Goal: Transaction & Acquisition: Book appointment/travel/reservation

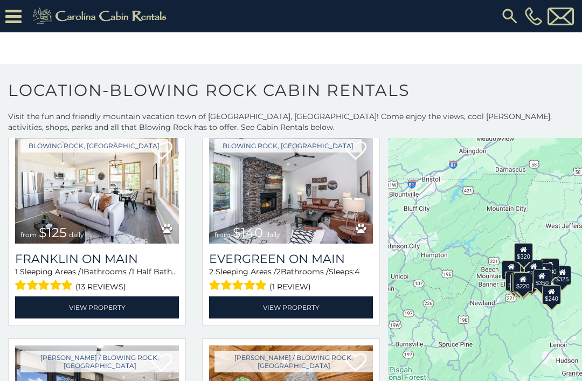
scroll to position [692, 0]
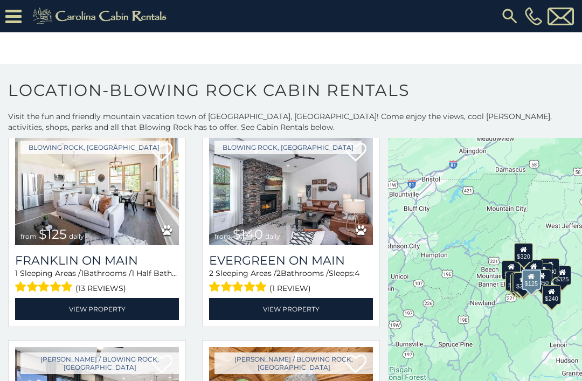
click at [77, 211] on img at bounding box center [97, 190] width 164 height 110
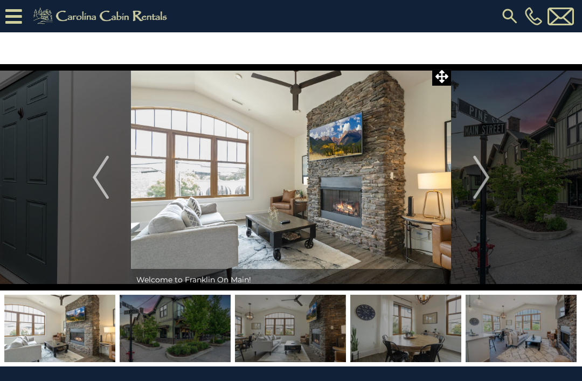
click at [482, 177] on img "Next" at bounding box center [481, 177] width 16 height 43
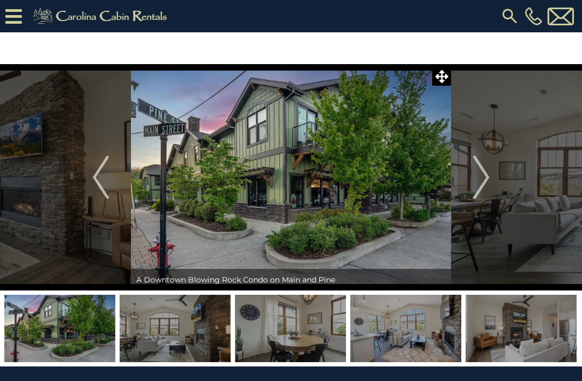
click at [480, 172] on img "Next" at bounding box center [481, 177] width 16 height 43
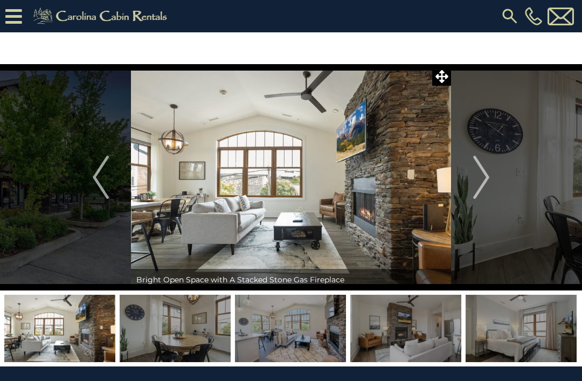
click at [485, 180] on img "Next" at bounding box center [481, 177] width 16 height 43
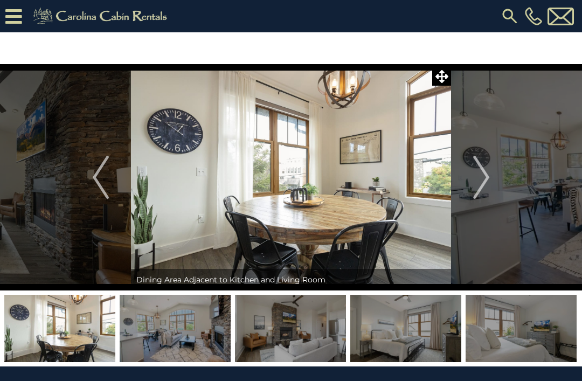
click at [488, 179] on img "Next" at bounding box center [481, 177] width 16 height 43
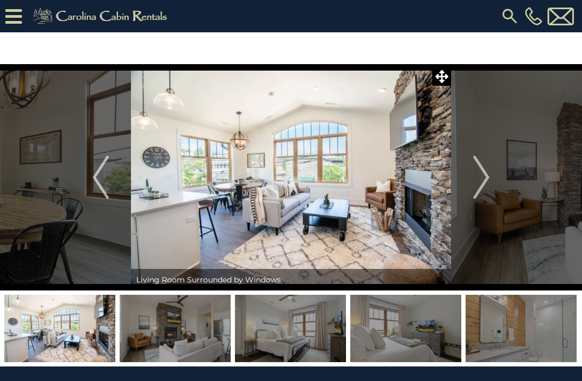
click at [486, 177] on img "Next" at bounding box center [481, 177] width 16 height 43
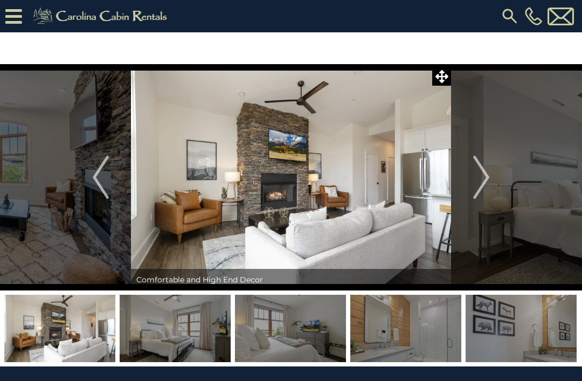
click at [477, 177] on img "Next" at bounding box center [481, 177] width 16 height 43
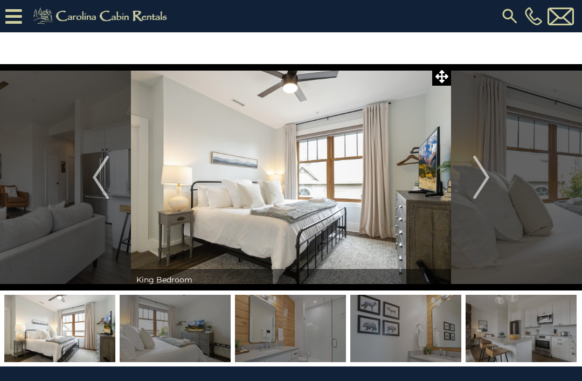
click at [474, 187] on img "Next" at bounding box center [481, 177] width 16 height 43
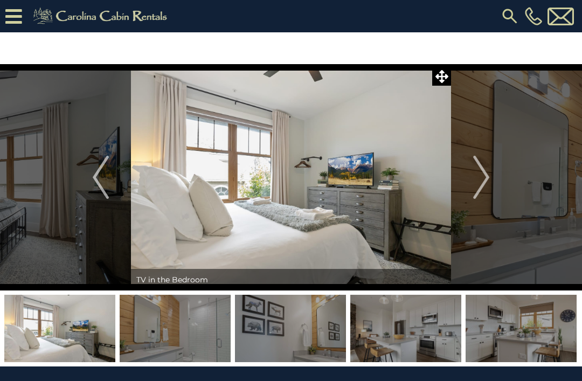
click at [477, 182] on img "Next" at bounding box center [481, 177] width 16 height 43
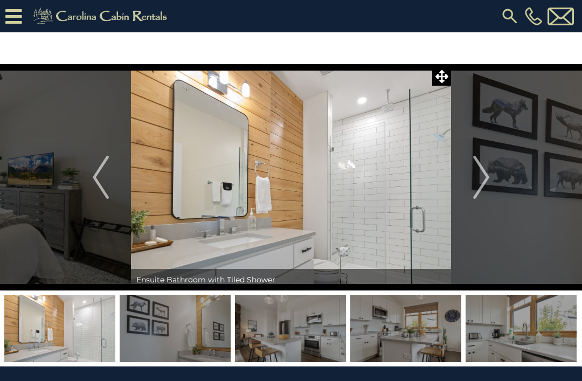
click at [477, 187] on img "Next" at bounding box center [481, 177] width 16 height 43
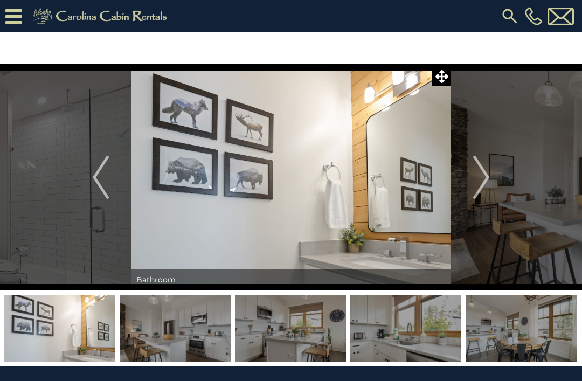
click at [487, 185] on img "Next" at bounding box center [481, 177] width 16 height 43
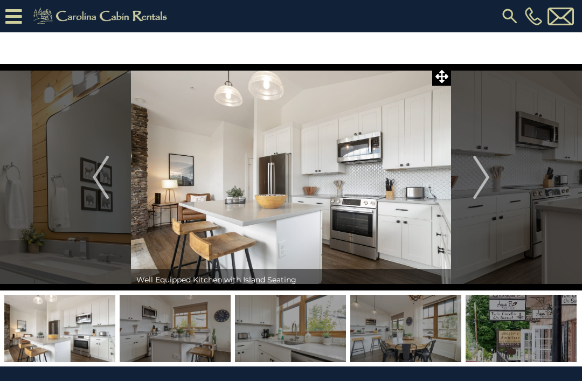
click at [482, 187] on img "Next" at bounding box center [481, 177] width 16 height 43
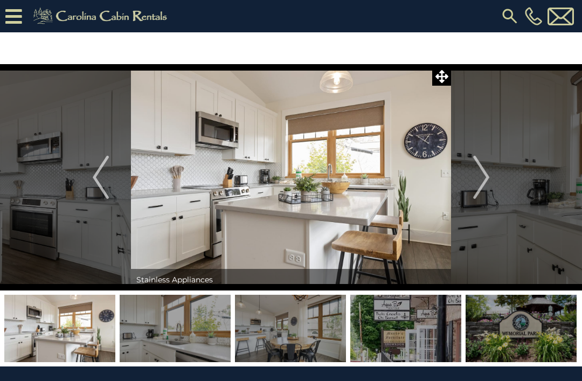
click at [488, 184] on img "Next" at bounding box center [481, 177] width 16 height 43
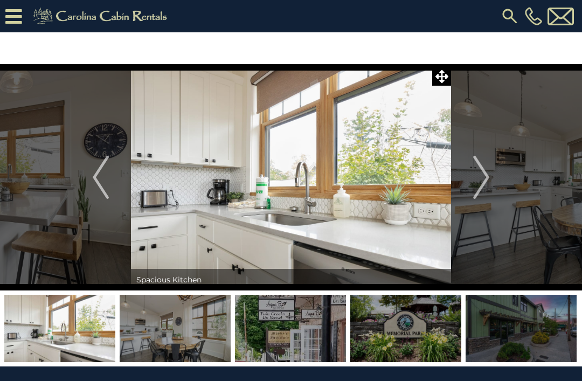
click at [483, 184] on img "Next" at bounding box center [481, 177] width 16 height 43
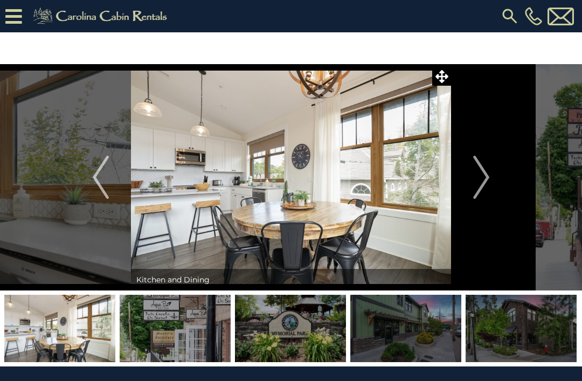
click at [482, 183] on img "Next" at bounding box center [481, 177] width 16 height 43
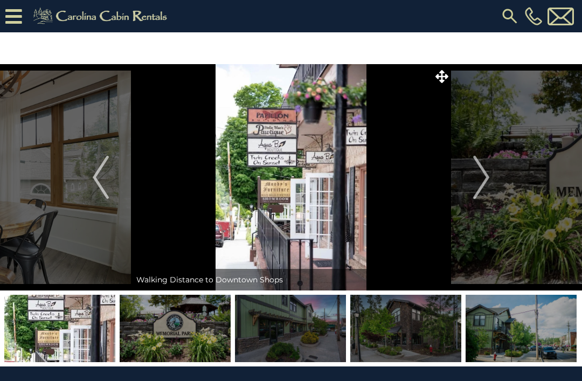
click at [483, 176] on img "Next" at bounding box center [481, 177] width 16 height 43
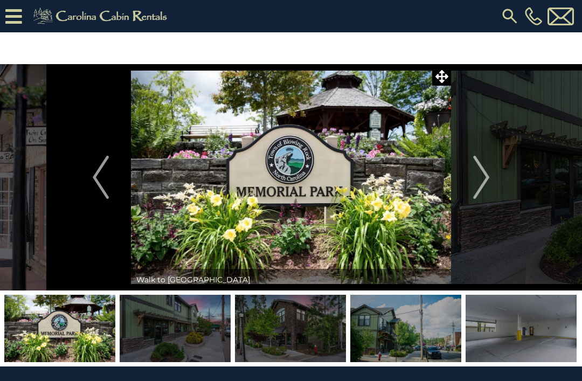
click at [487, 174] on img "Next" at bounding box center [481, 177] width 16 height 43
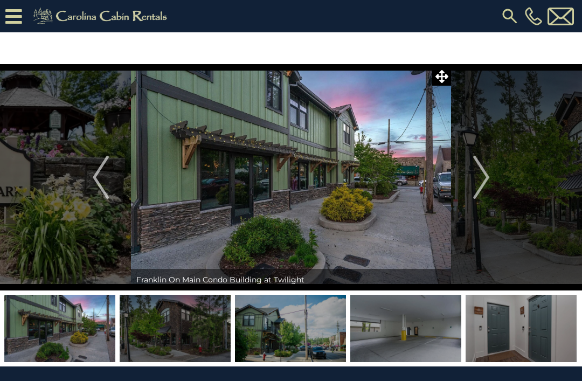
click at [487, 182] on img "Next" at bounding box center [481, 177] width 16 height 43
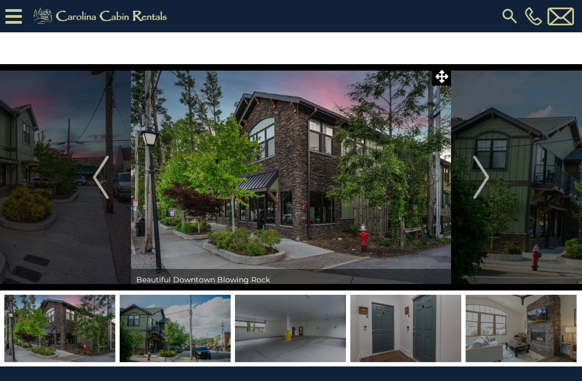
click at [487, 188] on img "Next" at bounding box center [481, 177] width 16 height 43
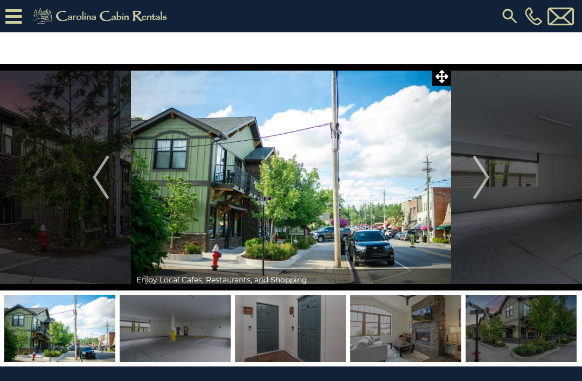
click at [488, 190] on img "Next" at bounding box center [481, 177] width 16 height 43
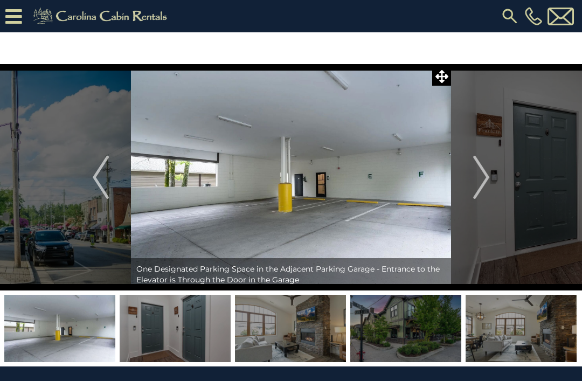
click at [487, 172] on img "Next" at bounding box center [481, 177] width 16 height 43
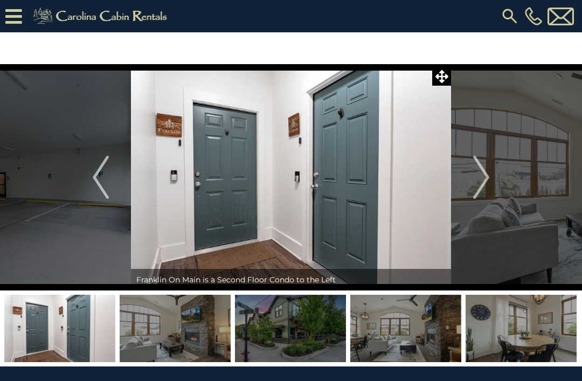
click at [485, 178] on img "Next" at bounding box center [481, 177] width 16 height 43
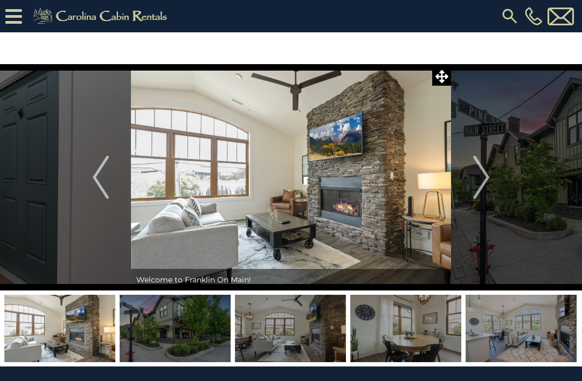
click at [481, 185] on img "Next" at bounding box center [481, 177] width 16 height 43
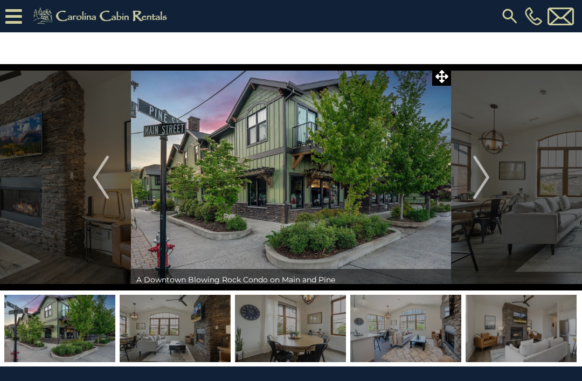
click at [477, 188] on img "Next" at bounding box center [481, 177] width 16 height 43
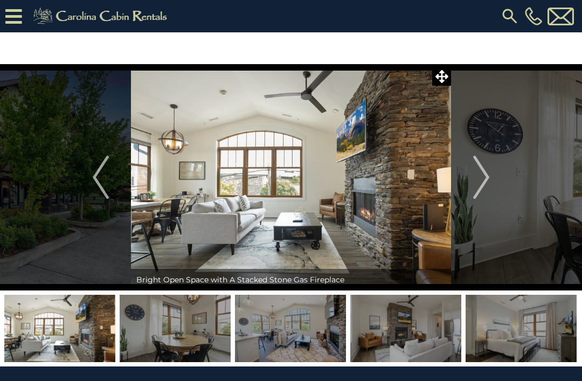
click at [477, 182] on img "Next" at bounding box center [481, 177] width 16 height 43
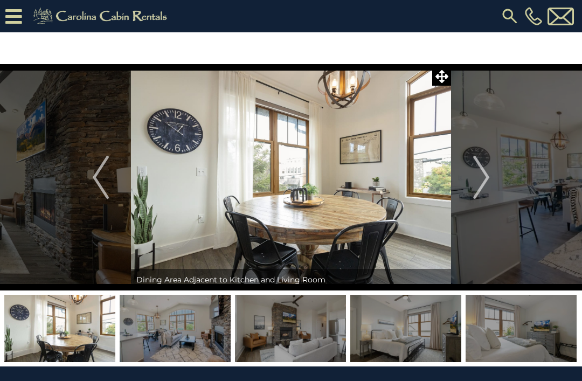
click at [479, 186] on img "Next" at bounding box center [481, 177] width 16 height 43
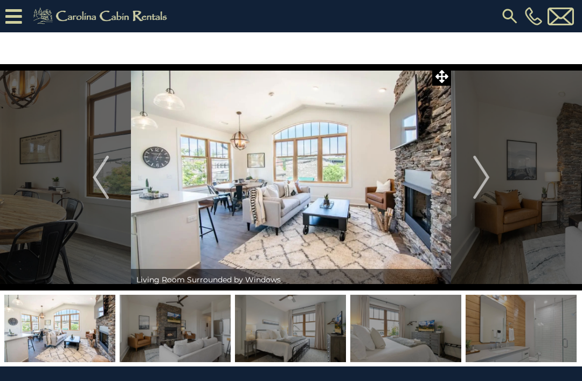
click at [484, 182] on img "Next" at bounding box center [481, 177] width 16 height 43
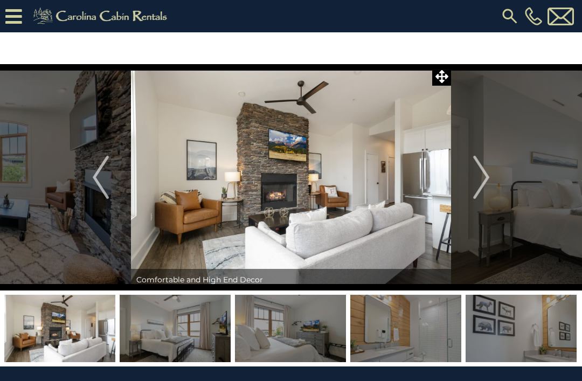
click at [486, 185] on img "Next" at bounding box center [481, 177] width 16 height 43
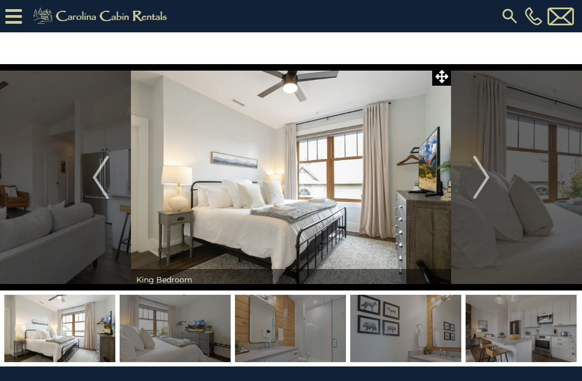
click at [484, 176] on img "Next" at bounding box center [481, 177] width 16 height 43
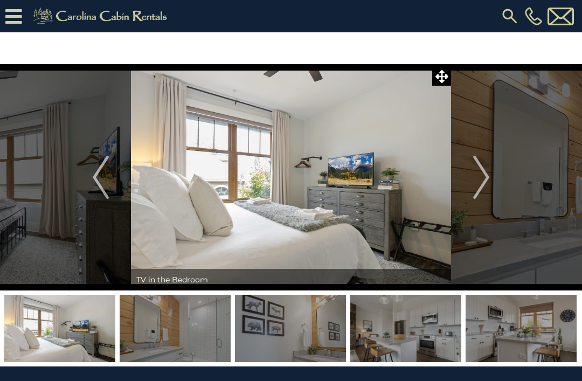
click at [485, 178] on img "Next" at bounding box center [481, 177] width 16 height 43
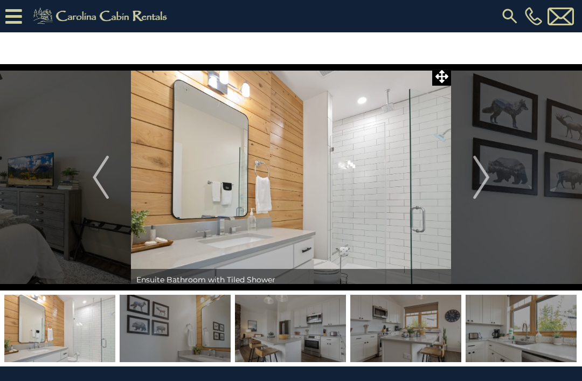
click at [479, 189] on img "Next" at bounding box center [481, 177] width 16 height 43
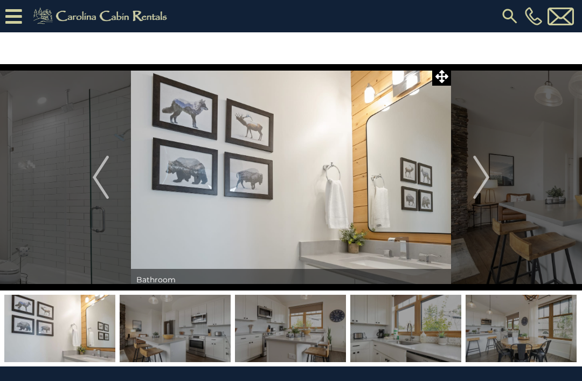
click at [479, 184] on img "Next" at bounding box center [481, 177] width 16 height 43
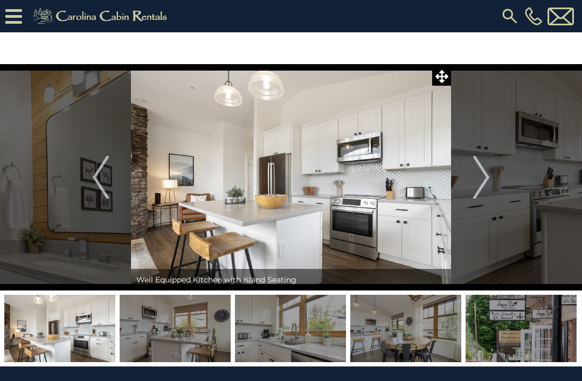
click at [471, 180] on button "Next" at bounding box center [481, 177] width 60 height 226
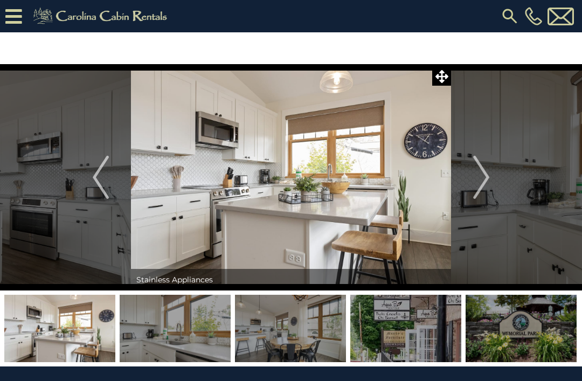
click at [485, 186] on img "Next" at bounding box center [481, 177] width 16 height 43
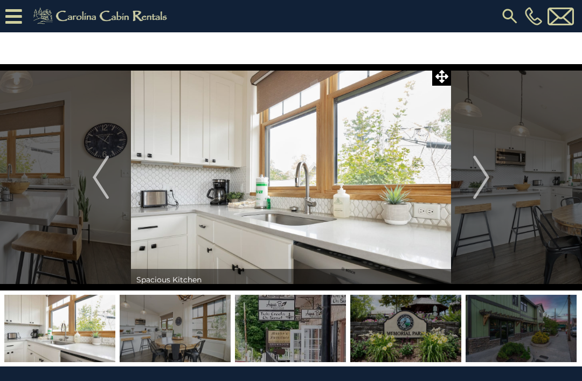
click at [492, 189] on button "Next" at bounding box center [481, 177] width 60 height 226
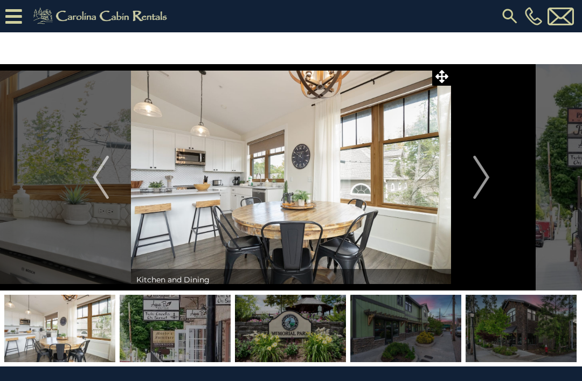
click at [482, 191] on img "Next" at bounding box center [481, 177] width 16 height 43
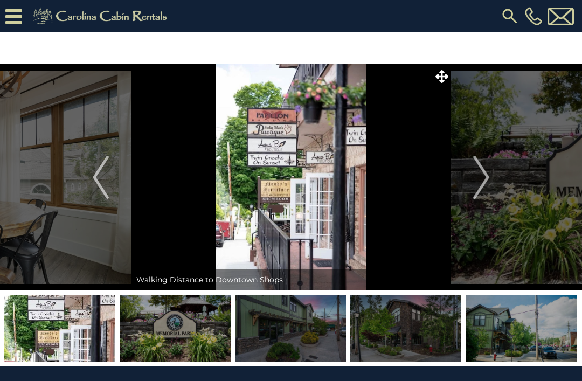
click at [491, 183] on button "Next" at bounding box center [481, 177] width 60 height 226
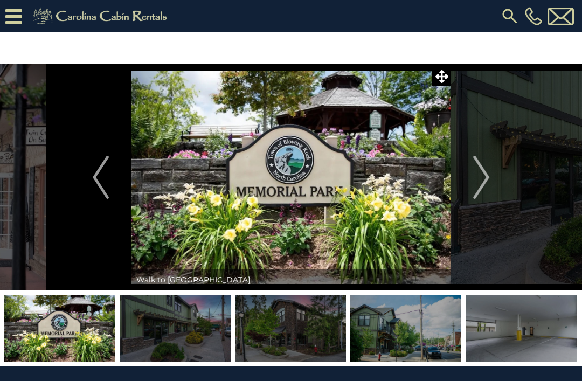
click at [482, 183] on img "Next" at bounding box center [481, 177] width 16 height 43
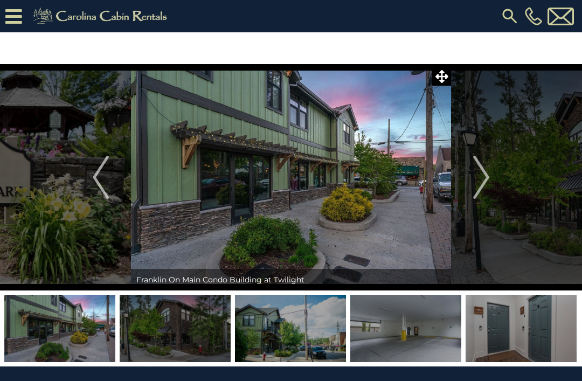
click at [485, 176] on img "Next" at bounding box center [481, 177] width 16 height 43
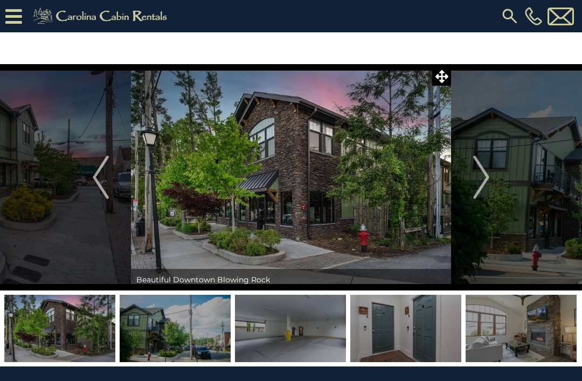
click at [481, 179] on img "Next" at bounding box center [481, 177] width 16 height 43
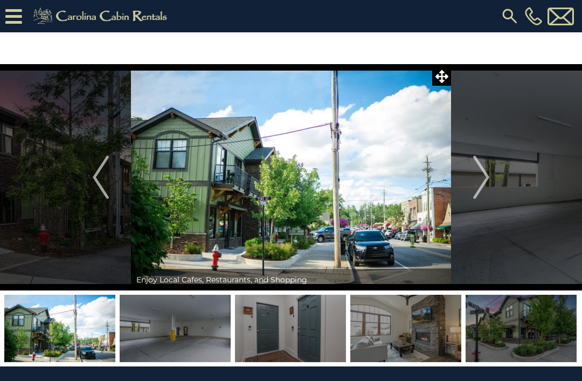
click at [485, 175] on img "Next" at bounding box center [481, 177] width 16 height 43
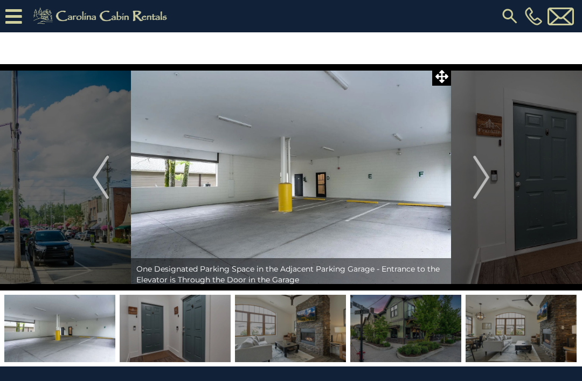
click at [488, 184] on img "Next" at bounding box center [481, 177] width 16 height 43
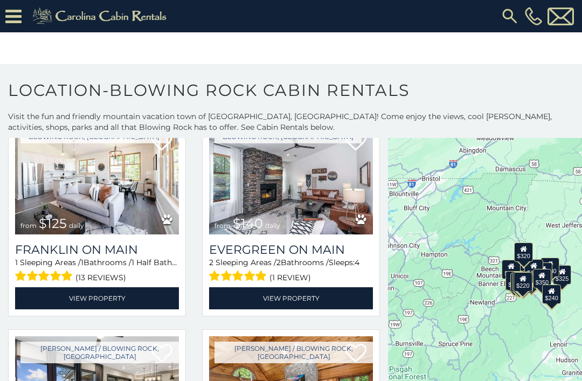
scroll to position [705, 0]
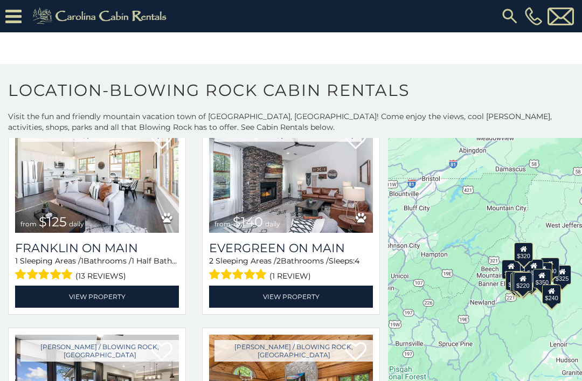
click at [335, 296] on link "View Property" at bounding box center [291, 297] width 164 height 22
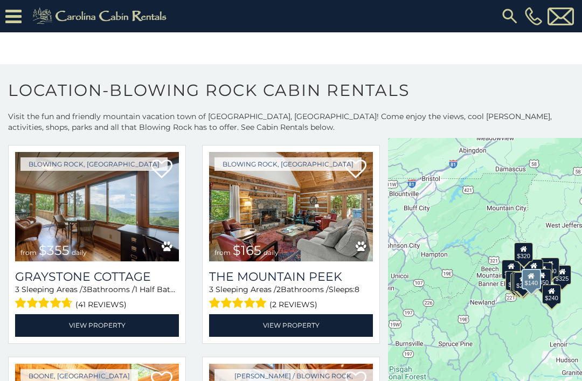
scroll to position [2582, 0]
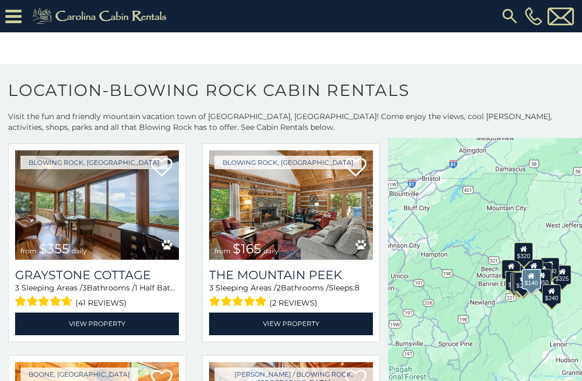
click at [60, 223] on img at bounding box center [97, 205] width 164 height 110
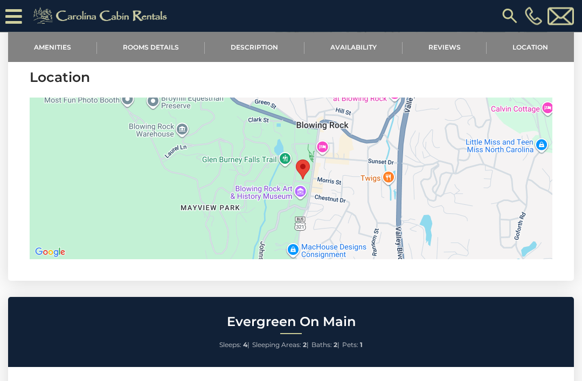
scroll to position [1595, 0]
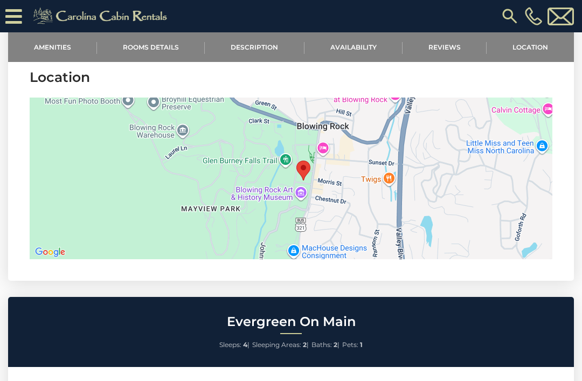
click at [364, 182] on div at bounding box center [291, 179] width 523 height 162
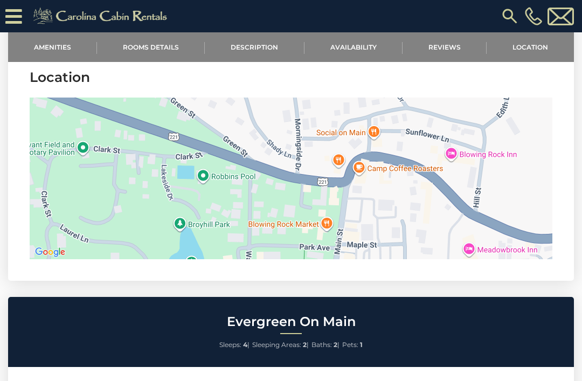
click at [404, 191] on div at bounding box center [291, 179] width 523 height 162
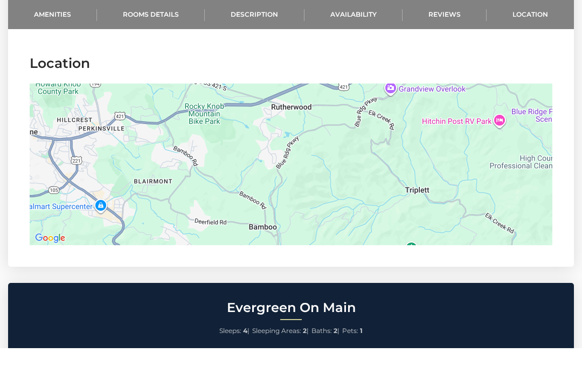
scroll to position [1610, 0]
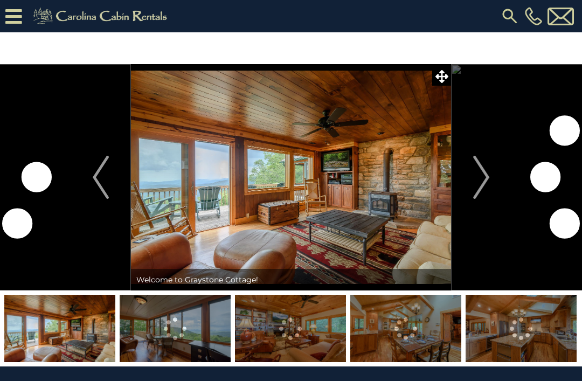
click at [484, 175] on img "Next" at bounding box center [481, 177] width 16 height 43
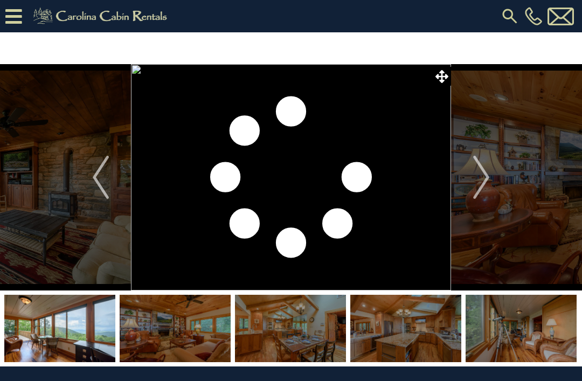
click at [479, 177] on img "Next" at bounding box center [481, 177] width 16 height 43
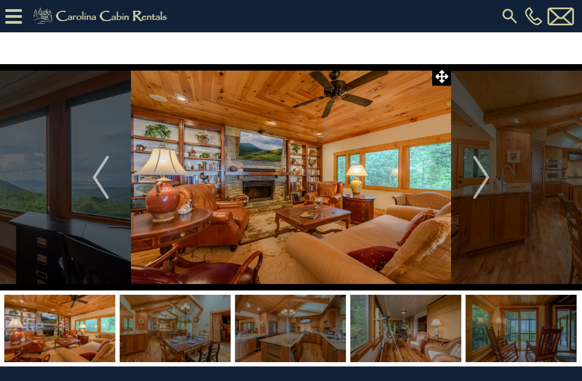
click at [474, 180] on img "Next" at bounding box center [481, 177] width 16 height 43
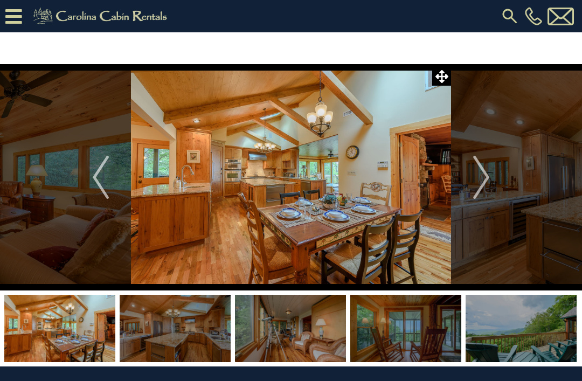
click at [479, 178] on img "Next" at bounding box center [481, 177] width 16 height 43
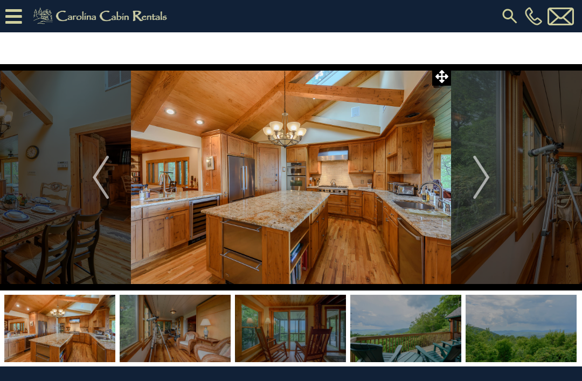
click at [479, 177] on img "Next" at bounding box center [481, 177] width 16 height 43
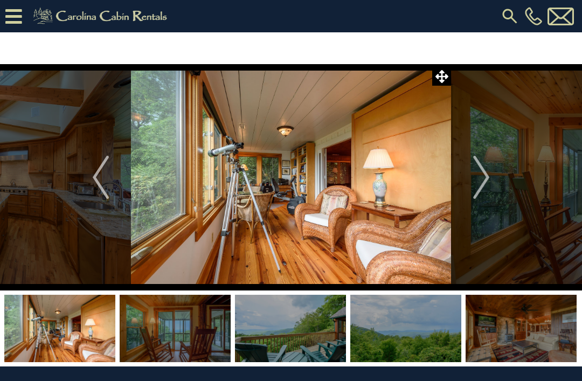
click at [479, 180] on img "Next" at bounding box center [481, 177] width 16 height 43
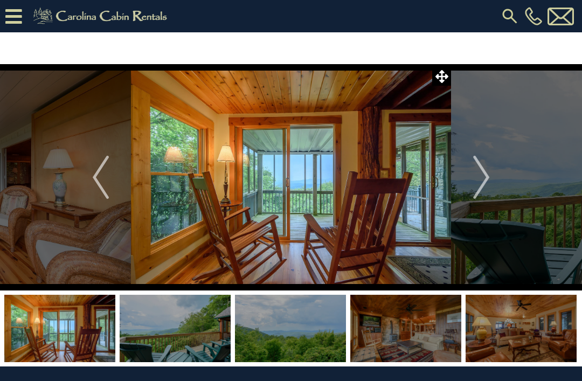
click at [484, 173] on img "Next" at bounding box center [481, 177] width 16 height 43
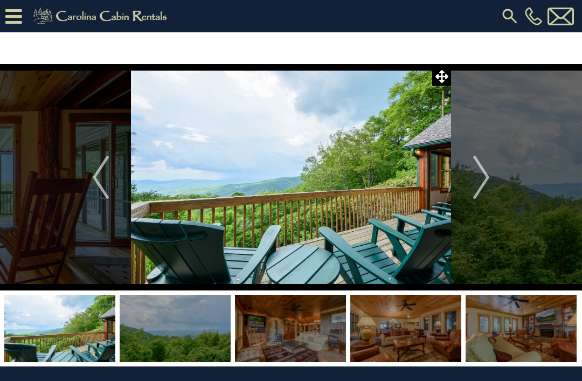
click at [477, 178] on img "Next" at bounding box center [481, 177] width 16 height 43
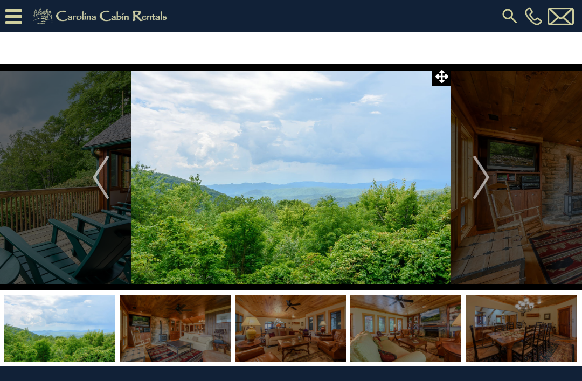
click at [472, 179] on button "Next" at bounding box center [481, 177] width 60 height 226
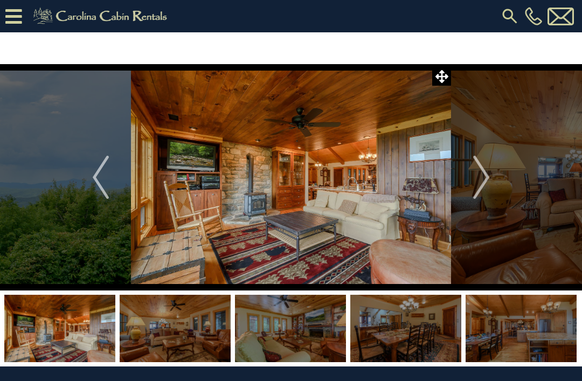
click at [479, 179] on img "Next" at bounding box center [481, 177] width 16 height 43
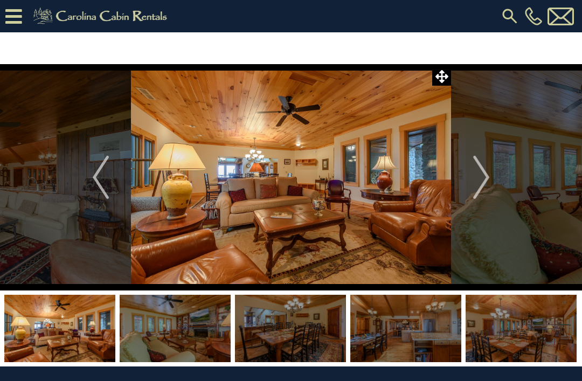
click at [476, 183] on img "Next" at bounding box center [481, 177] width 16 height 43
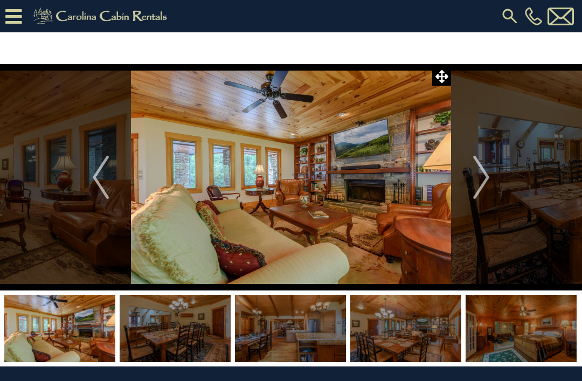
click at [475, 179] on img "Next" at bounding box center [481, 177] width 16 height 43
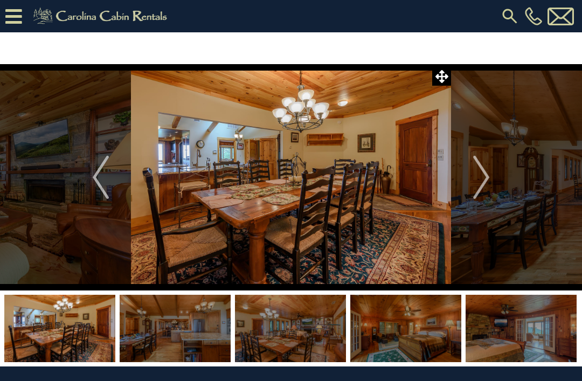
click at [470, 186] on button "Next" at bounding box center [481, 177] width 60 height 226
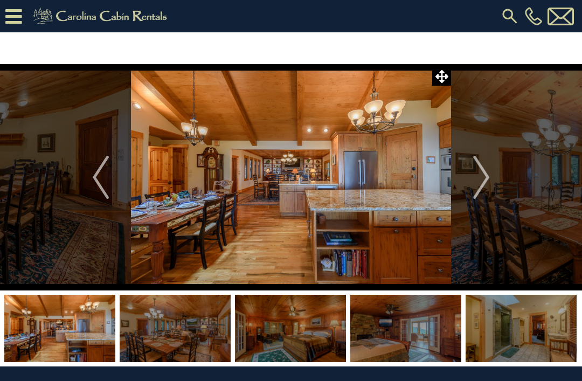
click at [473, 184] on img "Next" at bounding box center [481, 177] width 16 height 43
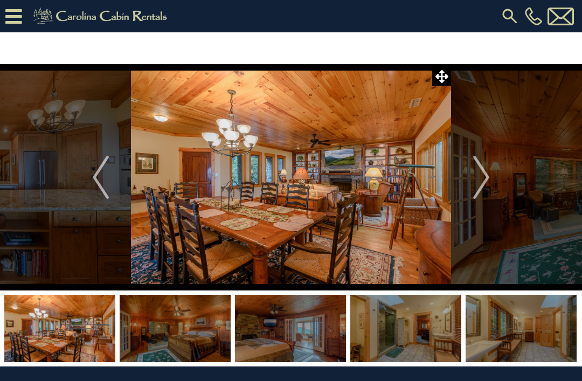
click at [468, 191] on button "Next" at bounding box center [481, 177] width 60 height 226
